Goal: Task Accomplishment & Management: Use online tool/utility

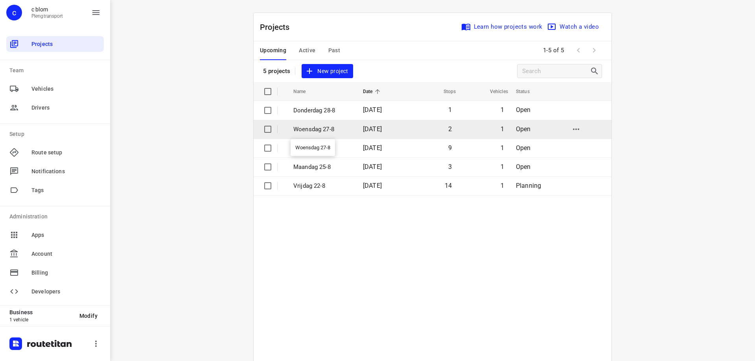
click at [318, 127] on p "Woensdag 27-8" at bounding box center [322, 129] width 58 height 9
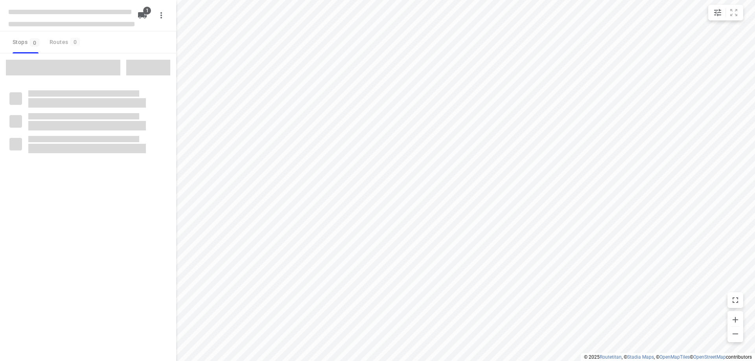
type input "distance"
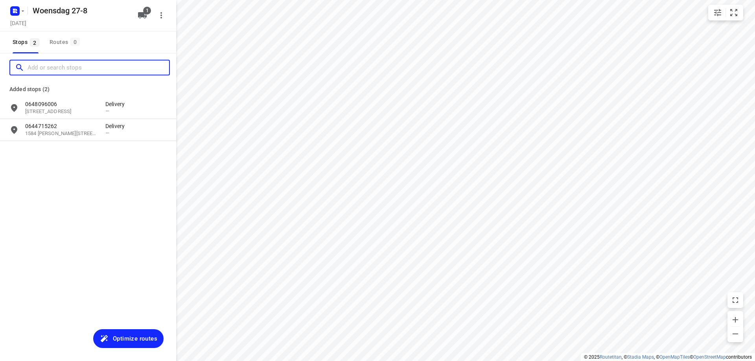
click at [77, 72] on input "Add or search stops" at bounding box center [98, 68] width 141 height 12
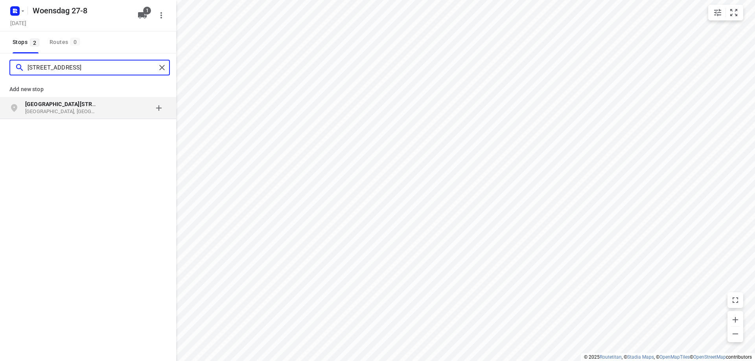
type input "[STREET_ADDRESS]"
click at [109, 111] on div "grid" at bounding box center [135, 108] width 61 height 16
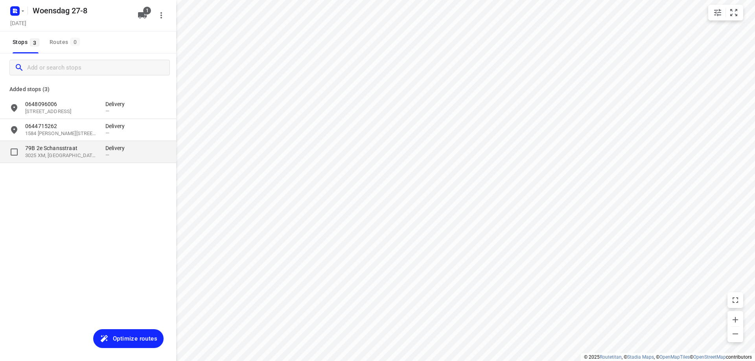
click at [106, 145] on p "Delivery" at bounding box center [117, 148] width 24 height 8
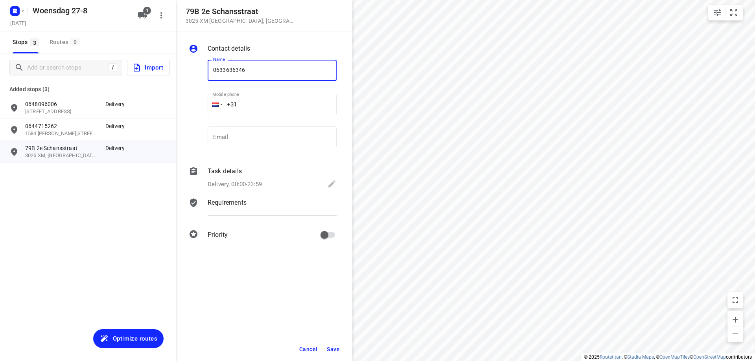
type input "0633636346"
click at [333, 349] on span "Save" at bounding box center [333, 349] width 13 height 6
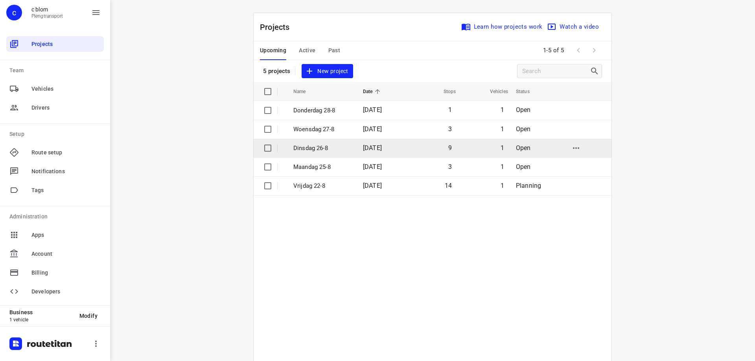
click at [320, 144] on p "Dinsdag 26-8" at bounding box center [322, 148] width 58 height 9
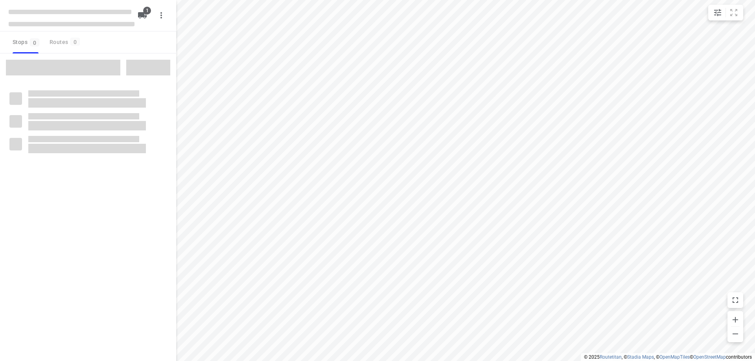
type input "distance"
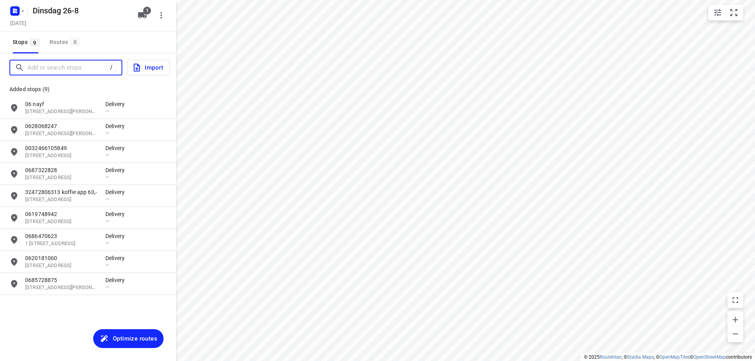
click at [80, 73] on input "Add or search stops" at bounding box center [67, 68] width 78 height 12
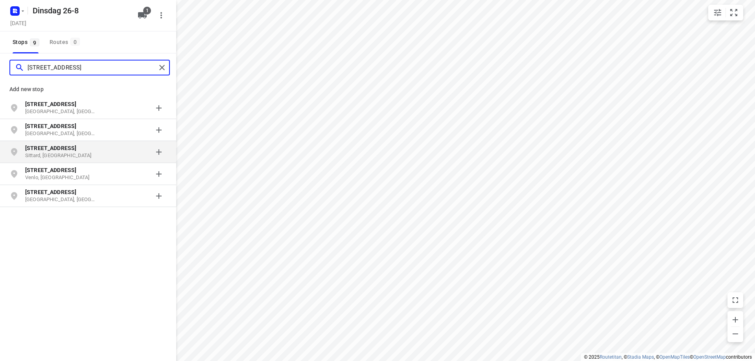
type input "[STREET_ADDRESS]"
click at [76, 150] on p "[STREET_ADDRESS]" at bounding box center [61, 148] width 72 height 8
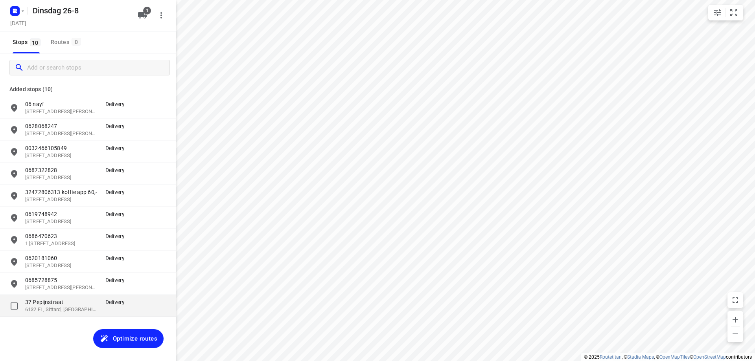
click at [69, 298] on div "[STREET_ADDRESS] Delivery —" at bounding box center [88, 306] width 176 height 22
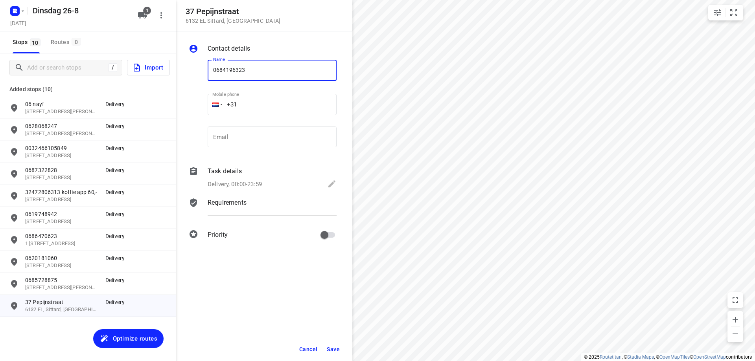
type input "0684196323"
click at [334, 348] on span "Save" at bounding box center [333, 349] width 13 height 6
